Goal: Check status: Check status

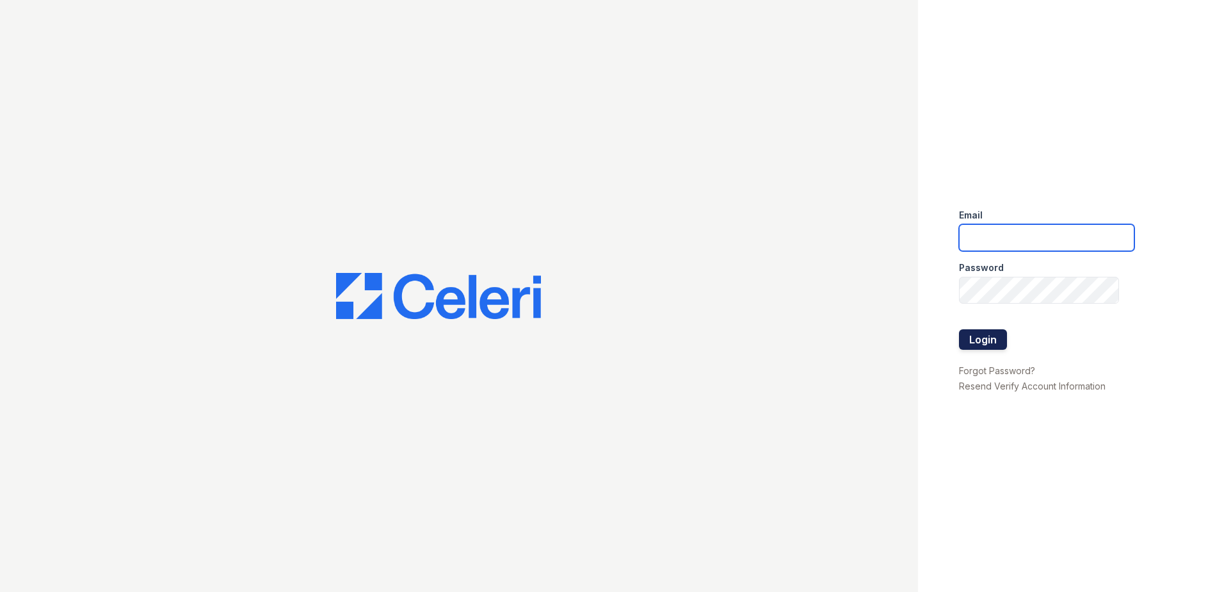
type input "[EMAIL_ADDRESS][DOMAIN_NAME]"
click at [970, 341] on button "Login" at bounding box center [983, 339] width 48 height 20
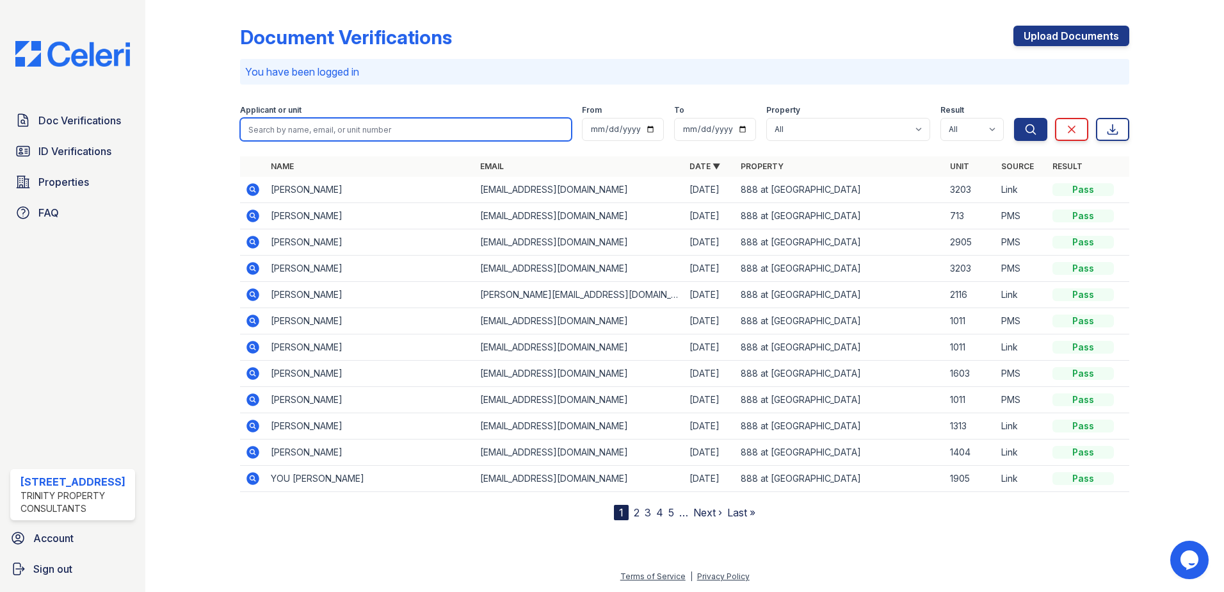
click at [371, 136] on input "search" at bounding box center [406, 129] width 332 height 23
type input "o"
type input "yoomi"
click at [1014, 118] on button "Search" at bounding box center [1030, 129] width 33 height 23
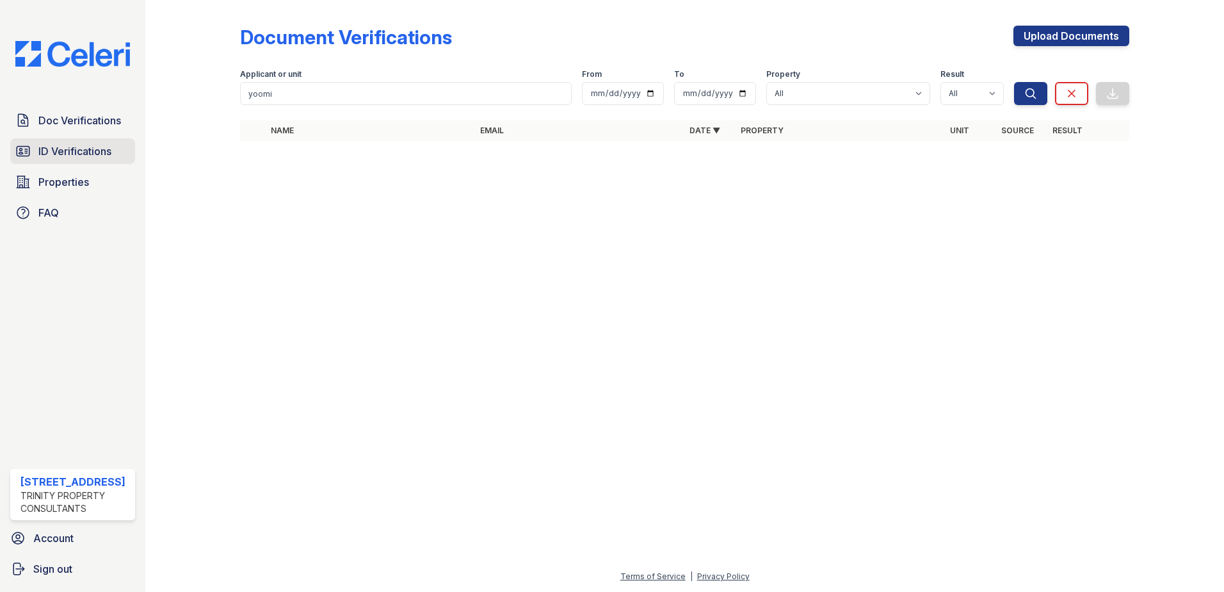
click at [81, 161] on link "ID Verifications" at bounding box center [72, 151] width 125 height 26
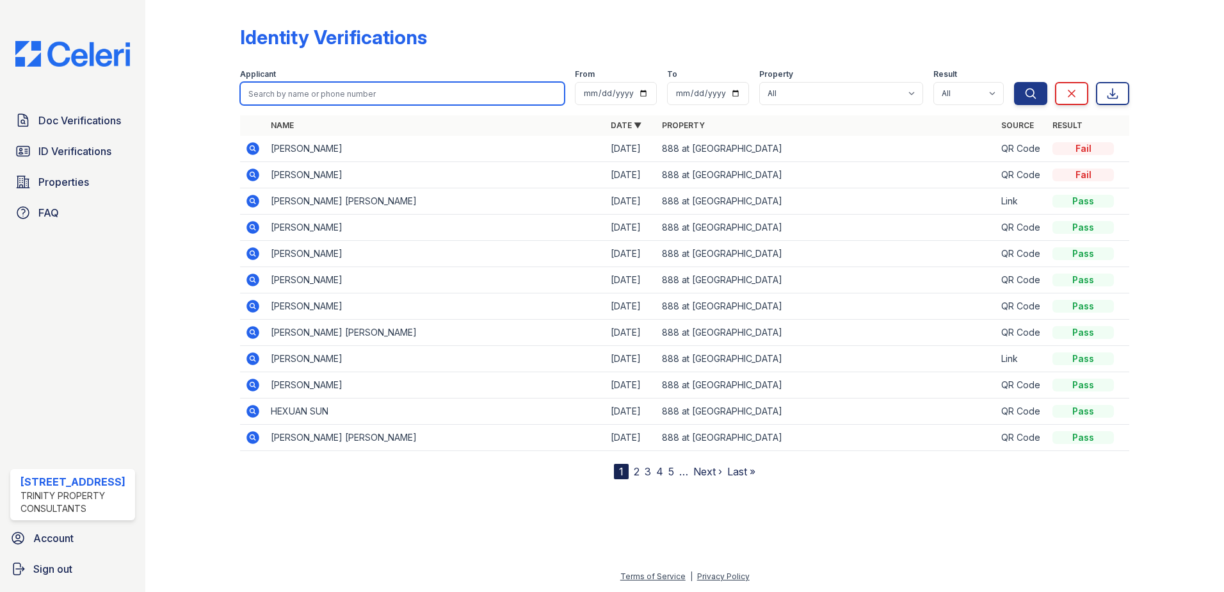
click at [362, 95] on input "search" at bounding box center [402, 93] width 325 height 23
type input "yoomi"
click at [1014, 82] on button "Search" at bounding box center [1030, 93] width 33 height 23
